Goal: Information Seeking & Learning: Find specific page/section

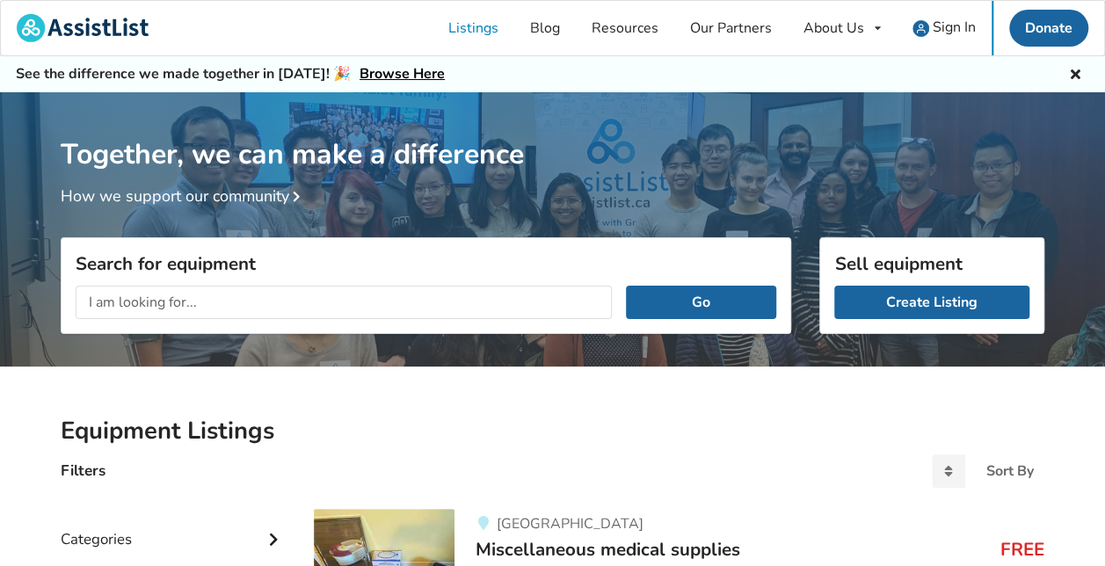
click at [284, 300] on input "text" at bounding box center [344, 302] width 536 height 33
click at [626, 286] on button "Go" at bounding box center [701, 302] width 150 height 33
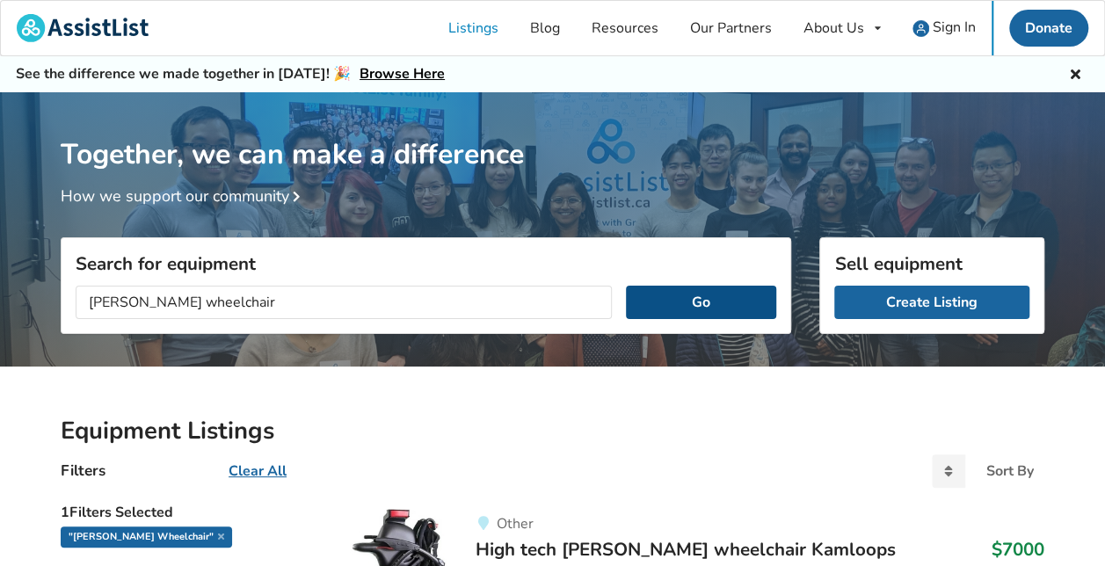
click at [668, 300] on button "Go" at bounding box center [701, 302] width 150 height 33
drag, startPoint x: 132, startPoint y: 303, endPoint x: 181, endPoint y: 292, distance: 50.5
click at [133, 303] on input "[PERSON_NAME] wheelchair" at bounding box center [344, 302] width 536 height 33
click at [181, 299] on input "[PERSON_NAME] wheelchair" at bounding box center [344, 302] width 536 height 33
click at [135, 299] on input "[PERSON_NAME] wheelchair" at bounding box center [344, 302] width 536 height 33
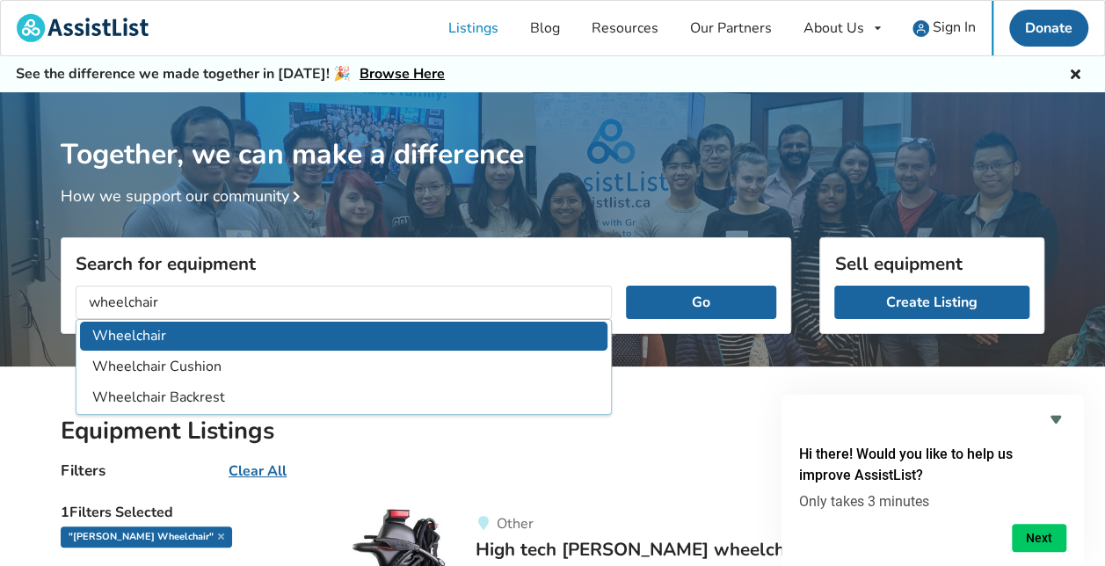
click at [138, 339] on li "Wheelchair" at bounding box center [344, 336] width 528 height 29
type input "Wheelchair"
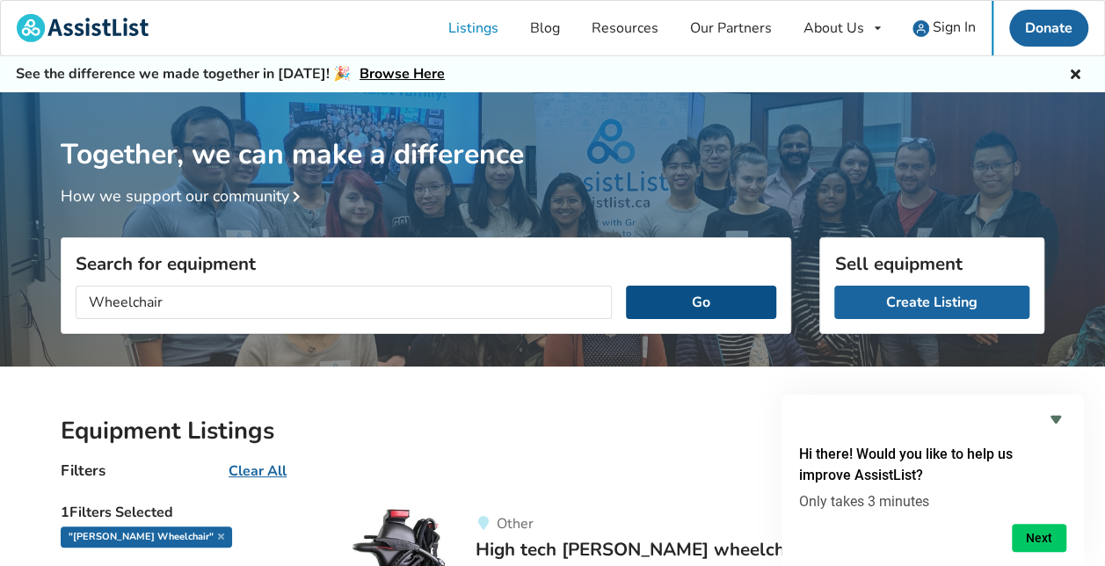
click at [686, 294] on button "Go" at bounding box center [701, 302] width 150 height 33
